Goal: Task Accomplishment & Management: Manage account settings

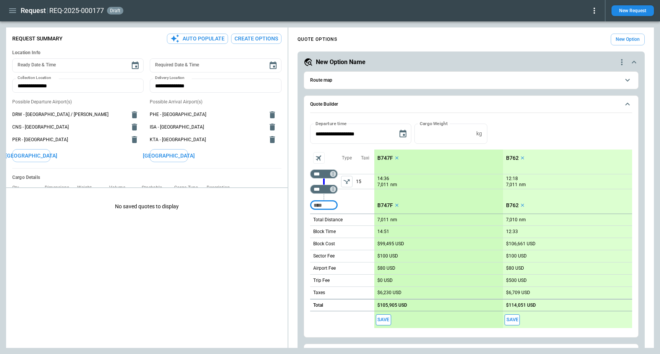
click at [15, 8] on icon "button" at bounding box center [12, 10] width 9 height 9
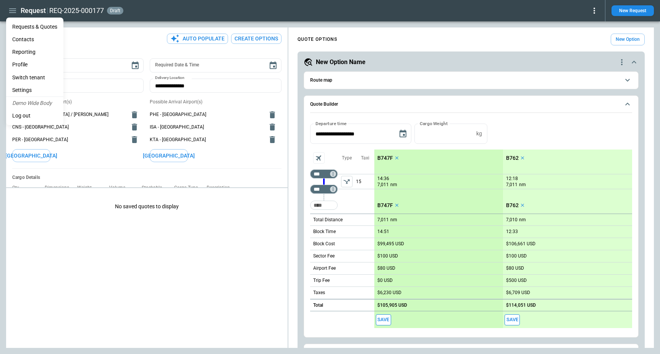
click at [31, 87] on li "Settings" at bounding box center [34, 90] width 57 height 13
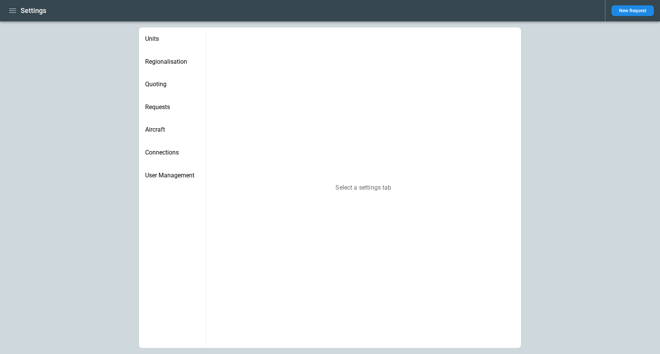
click at [164, 153] on span "Connections" at bounding box center [172, 153] width 54 height 8
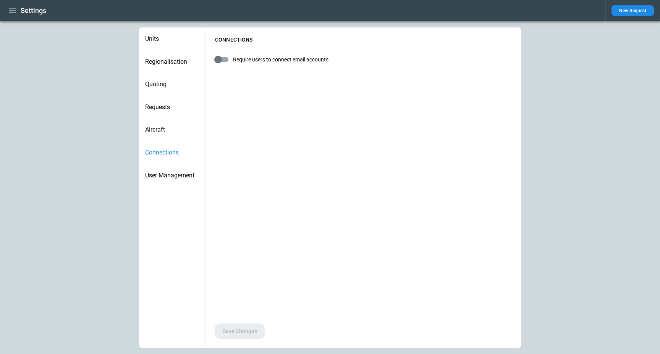
click at [166, 173] on span "User Management" at bounding box center [172, 176] width 54 height 8
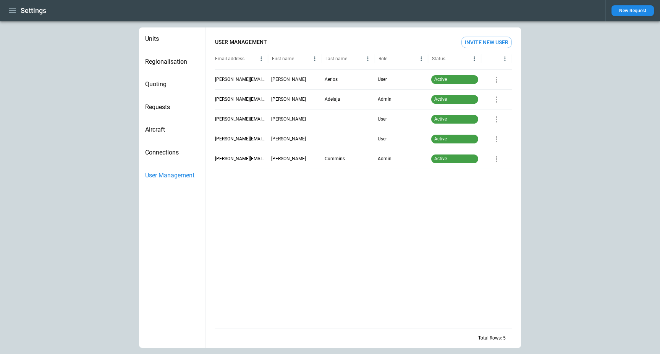
click at [497, 76] on icon "button" at bounding box center [496, 79] width 9 height 9
click at [497, 107] on p "Disable user" at bounding box center [503, 107] width 26 height 6
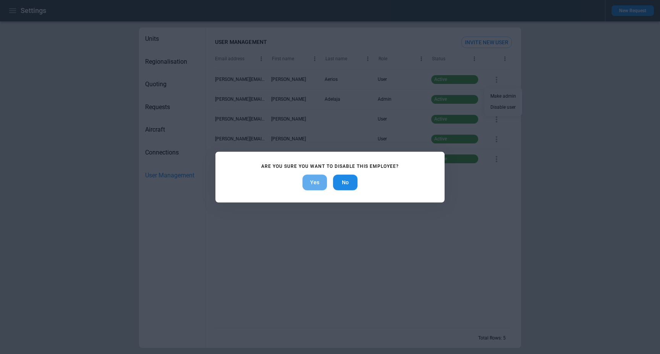
click at [312, 181] on button "Yes" at bounding box center [314, 183] width 24 height 16
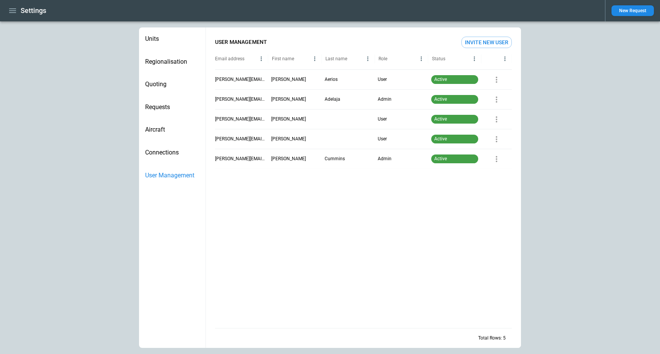
click at [175, 148] on div "Connections" at bounding box center [172, 152] width 66 height 23
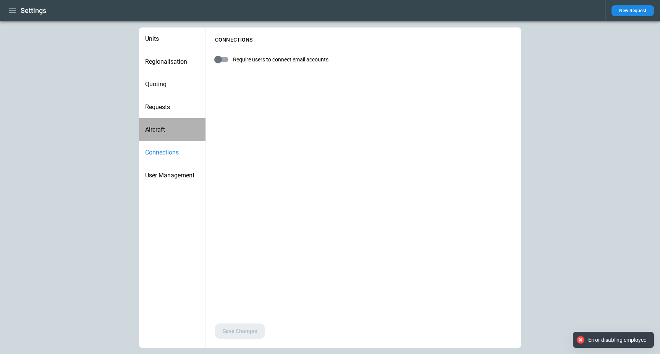
click at [171, 137] on div "Aircraft" at bounding box center [172, 129] width 66 height 23
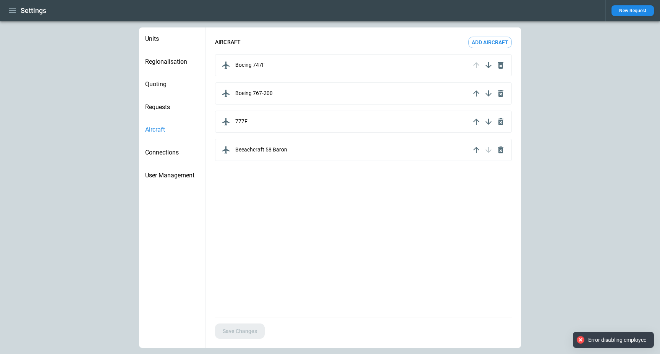
click at [176, 115] on div "Requests" at bounding box center [172, 107] width 66 height 23
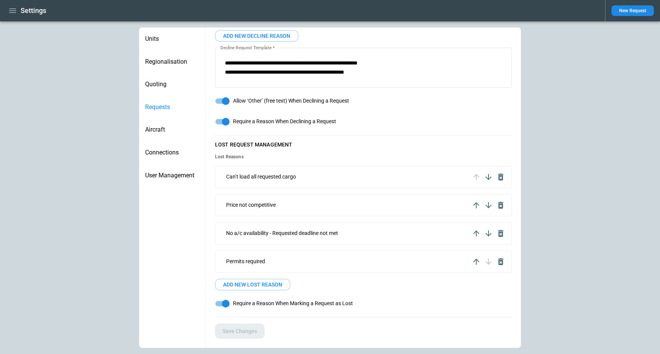
scroll to position [175, 0]
click at [177, 92] on div "Quoting" at bounding box center [172, 84] width 66 height 23
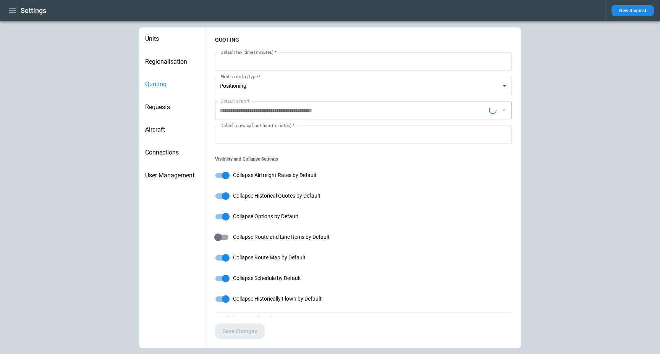
type input "**********"
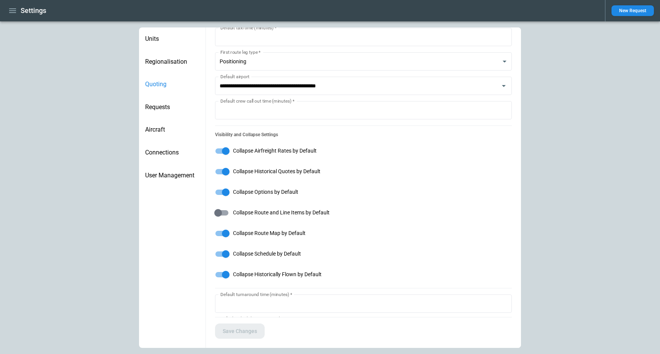
scroll to position [24, 0]
click at [171, 34] on div "Units" at bounding box center [172, 38] width 66 height 23
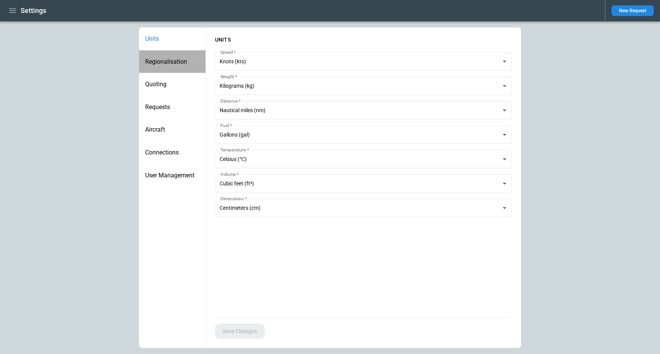
click at [168, 58] on span "Regionalisation" at bounding box center [172, 62] width 54 height 8
